Goal: Find contact information: Find contact information

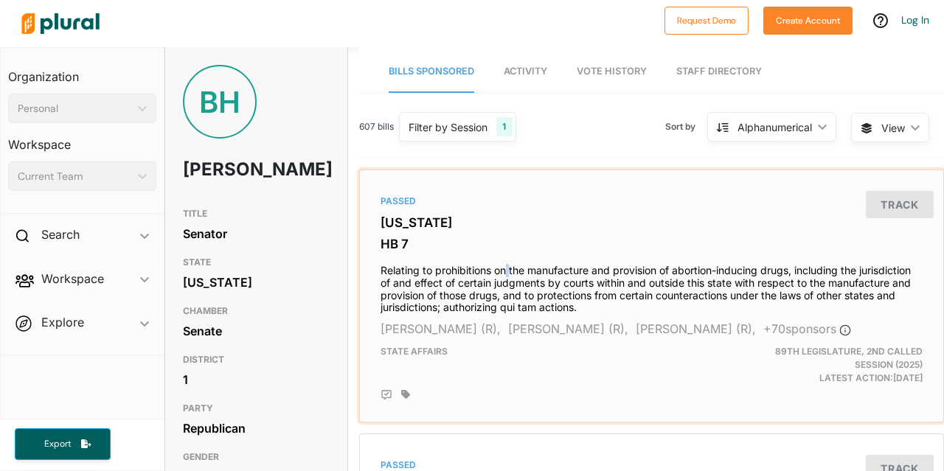
drag, startPoint x: 936, startPoint y: 108, endPoint x: 506, endPoint y: 266, distance: 458.5
click at [506, 266] on h4 "Relating to prohibitions on the manufacture and provision of abortion-inducing …" at bounding box center [651, 285] width 542 height 57
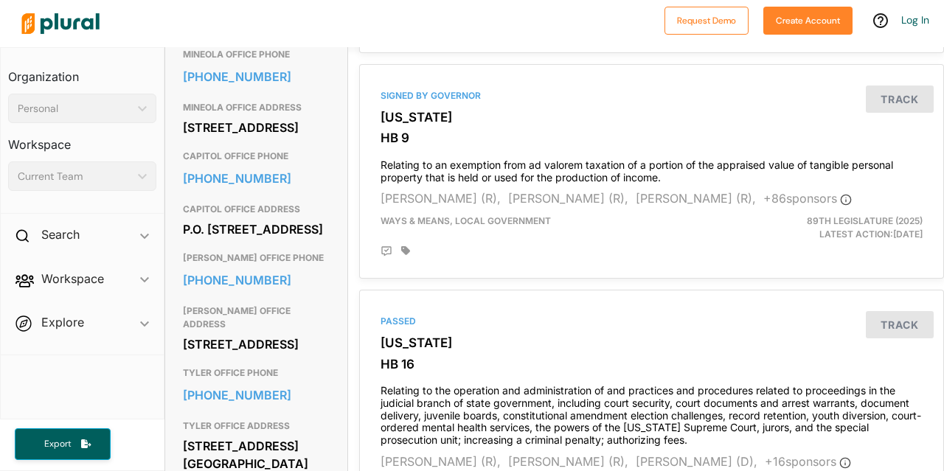
scroll to position [708, 0]
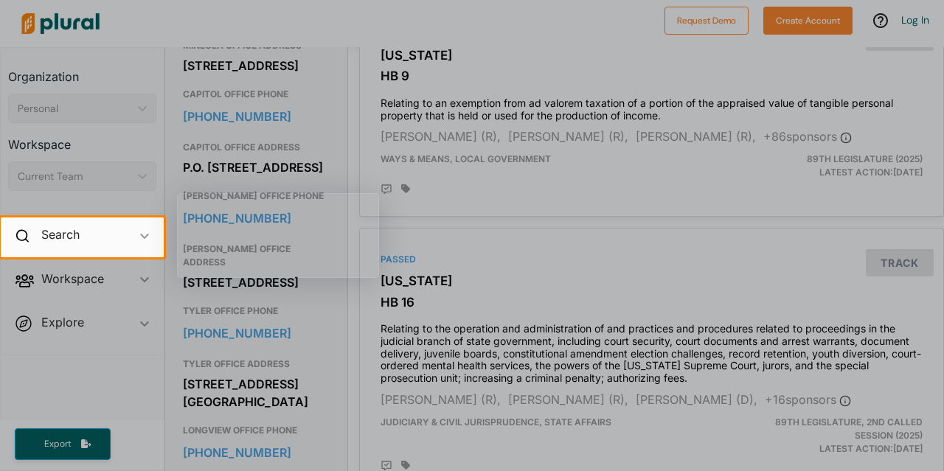
drag, startPoint x: 282, startPoint y: 362, endPoint x: 212, endPoint y: 355, distance: 69.7
click at [212, 355] on body "Request Demo Create Account Log In Organization Personal ic_keyboard_arrow_down…" at bounding box center [472, 235] width 944 height 471
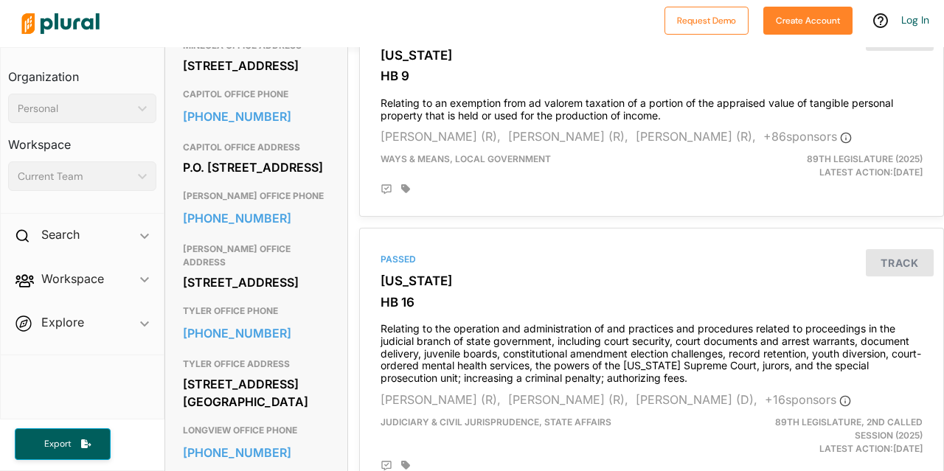
drag, startPoint x: 254, startPoint y: 363, endPoint x: 193, endPoint y: 340, distance: 64.9
click at [193, 320] on h3 "TYLER OFFICE PHONE" at bounding box center [256, 311] width 147 height 18
drag, startPoint x: 177, startPoint y: 361, endPoint x: 260, endPoint y: 361, distance: 82.6
click at [260, 361] on div "Contact Info EMAIL [PERSON_NAME][DOMAIN_NAME][EMAIL_ADDRESS][PERSON_NAME][DOMAI…" at bounding box center [256, 260] width 182 height 922
copy link "[PHONE_NUMBER]"
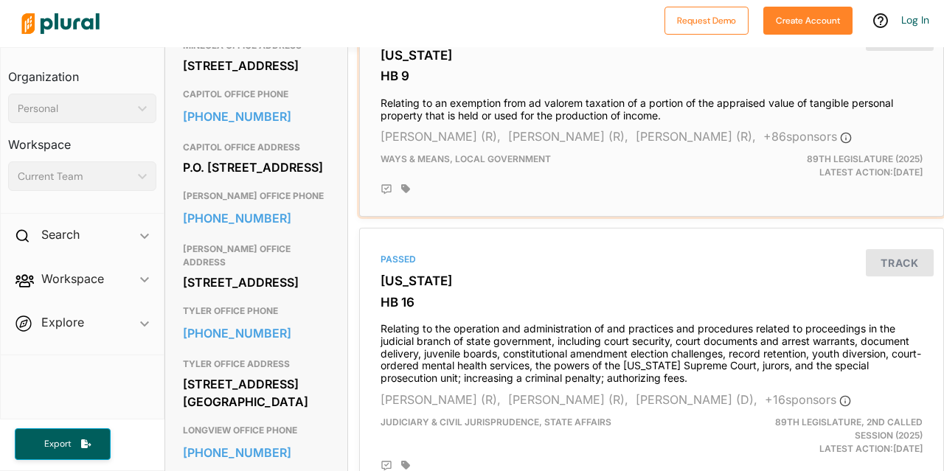
click at [714, 195] on div at bounding box center [661, 190] width 521 height 12
